Goal: Check status: Check status

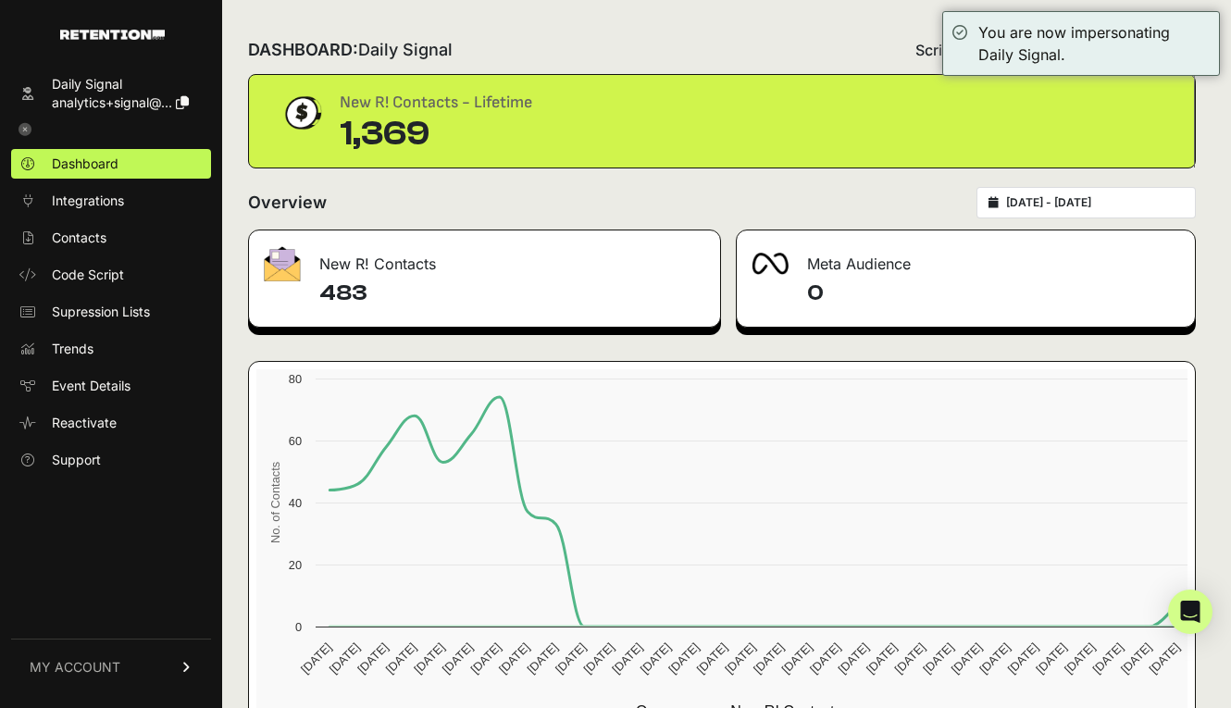
click at [909, 26] on div "DASHBOARD: Daily Signal Script status Overage" at bounding box center [722, 50] width 948 height 48
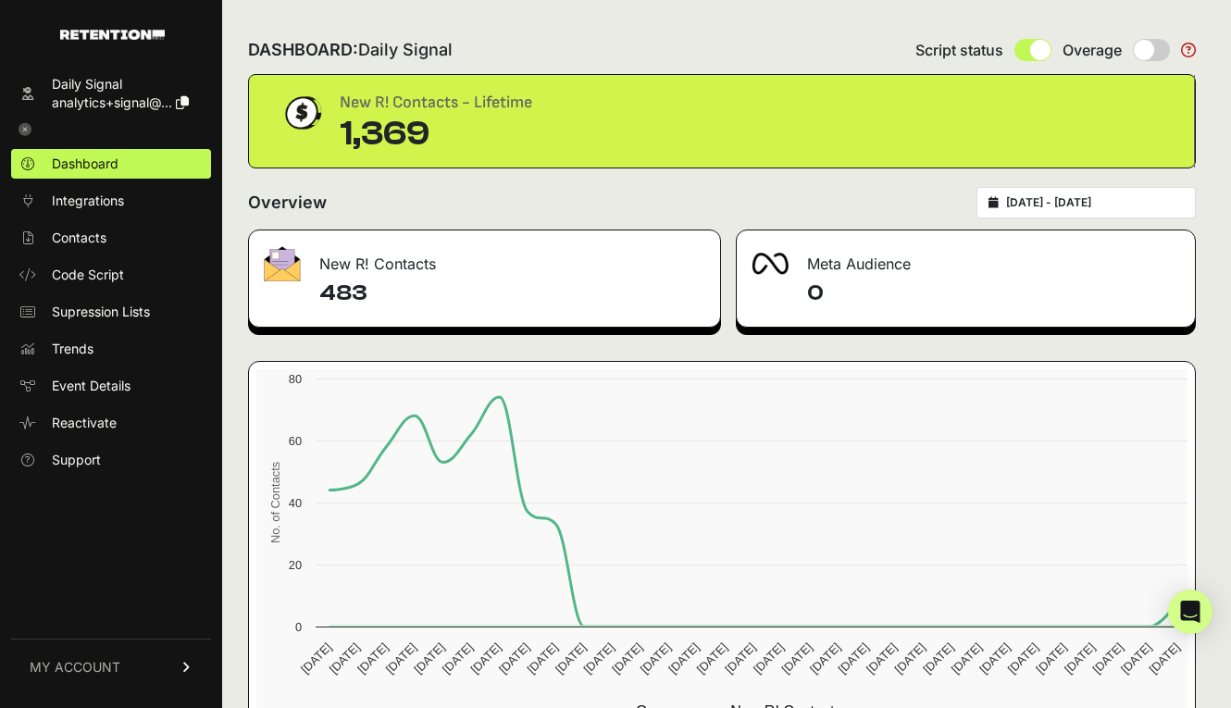
click at [1097, 215] on div "[DATE] - [DATE]" at bounding box center [1086, 202] width 219 height 31
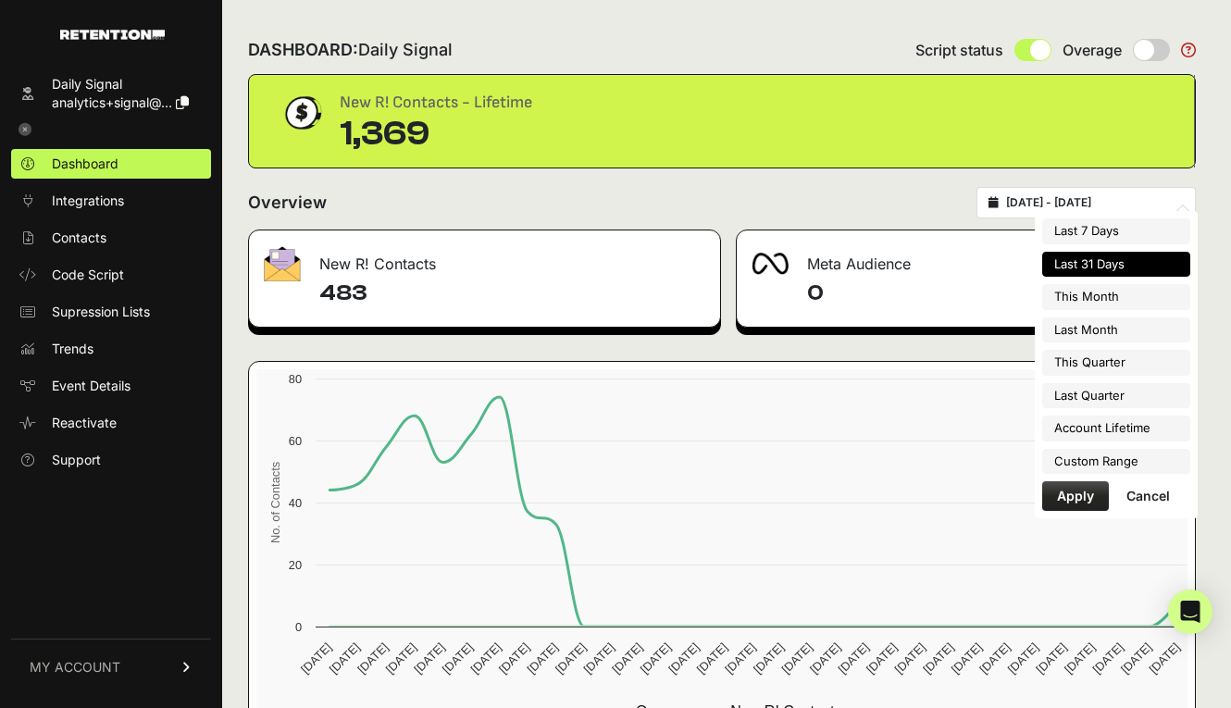
click at [1096, 203] on input "[DATE] - [DATE]" at bounding box center [1095, 202] width 178 height 15
click at [1128, 355] on li "This Quarter" at bounding box center [1116, 363] width 148 height 26
type input "[DATE] - [DATE]"
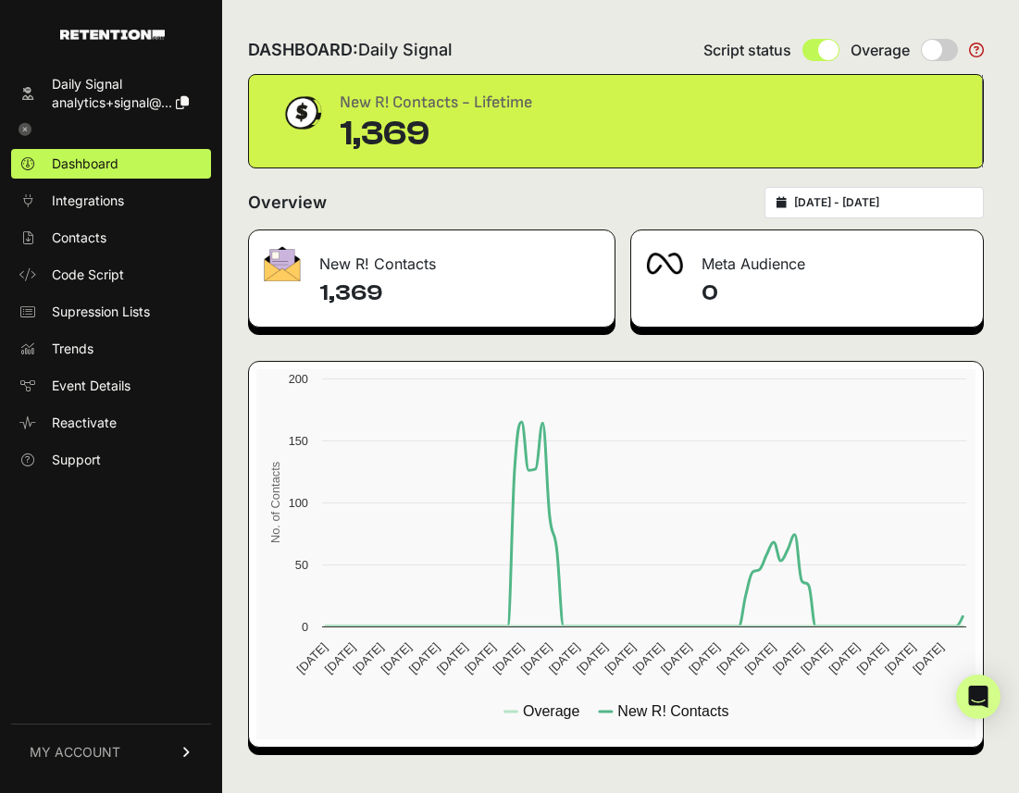
click at [696, 211] on div "Overview [DATE] - [DATE]" at bounding box center [616, 202] width 736 height 31
